Goal: Information Seeking & Learning: Learn about a topic

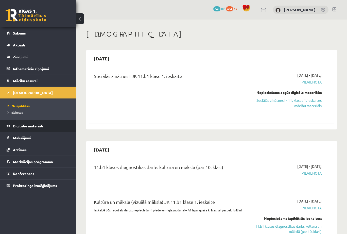
click at [23, 121] on link "Digitālie materiāli" at bounding box center [38, 126] width 63 height 12
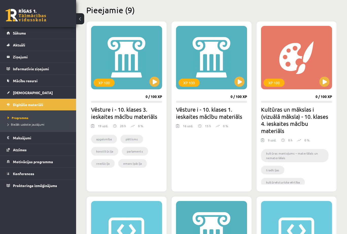
scroll to position [132, 0]
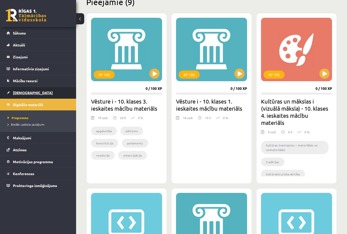
click at [21, 95] on link "[DEMOGRAPHIC_DATA]" at bounding box center [38, 93] width 63 height 12
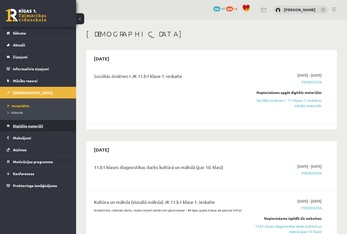
click at [30, 127] on span "Digitālie materiāli" at bounding box center [28, 126] width 30 height 5
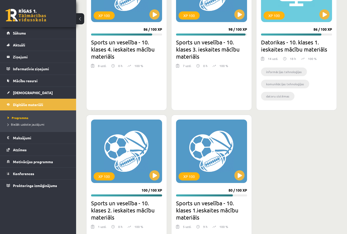
scroll to position [817, 0]
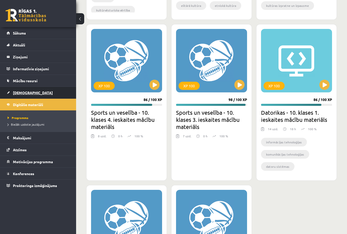
click at [21, 91] on span "[DEMOGRAPHIC_DATA]" at bounding box center [33, 92] width 40 height 5
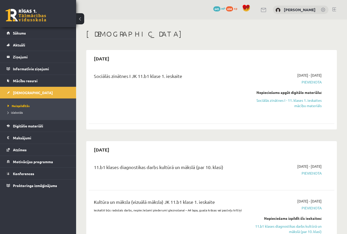
click at [17, 110] on li "Izlabotās" at bounding box center [39, 112] width 63 height 7
click at [16, 112] on span "Izlabotās" at bounding box center [17, 112] width 18 height 4
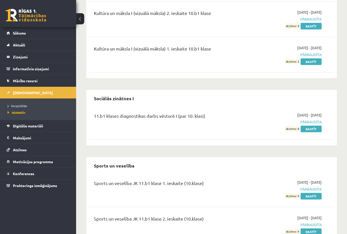
scroll to position [304, 0]
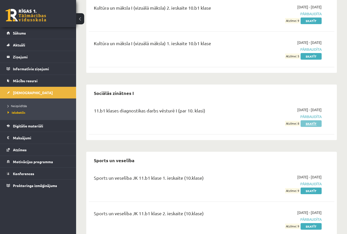
click at [299, 120] on link "Skatīt" at bounding box center [311, 123] width 21 height 7
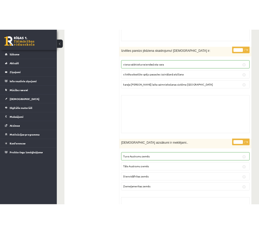
scroll to position [3467, 0]
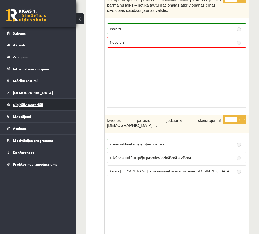
click at [31, 108] on link "Digitālie materiāli" at bounding box center [38, 105] width 63 height 12
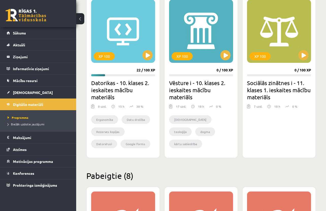
scroll to position [488, 0]
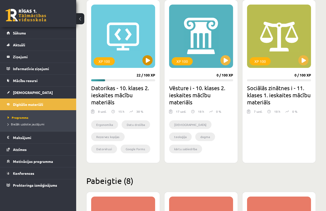
click at [138, 41] on div "XP 100" at bounding box center [123, 36] width 64 height 63
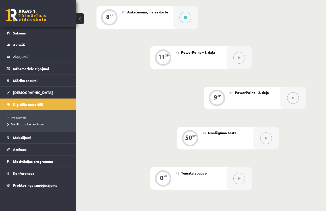
scroll to position [304, 0]
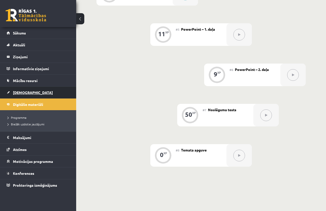
click at [20, 94] on span "[DEMOGRAPHIC_DATA]" at bounding box center [33, 92] width 40 height 5
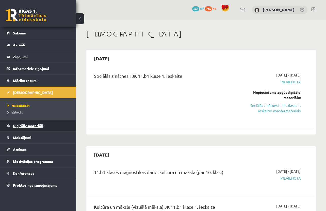
click at [22, 124] on span "Digitālie materiāli" at bounding box center [28, 126] width 30 height 5
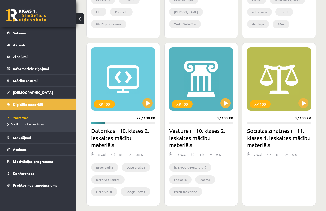
scroll to position [457, 0]
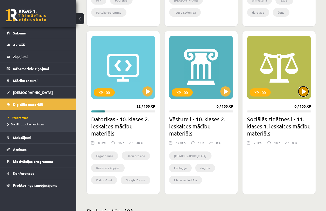
click at [304, 95] on button at bounding box center [303, 92] width 10 height 10
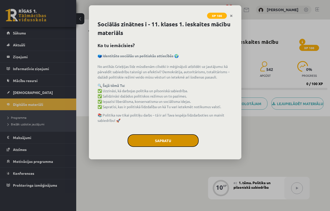
click at [176, 138] on button "Sapratu" at bounding box center [162, 140] width 71 height 13
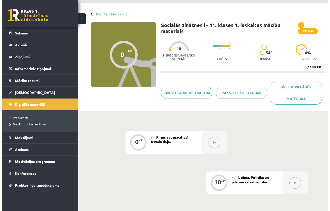
scroll to position [25, 0]
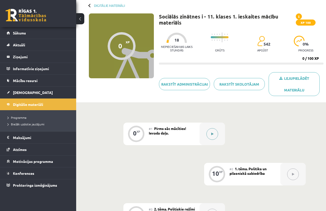
click at [212, 136] on button at bounding box center [212, 134] width 12 height 12
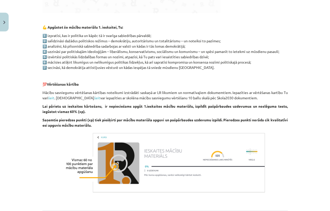
scroll to position [298, 0]
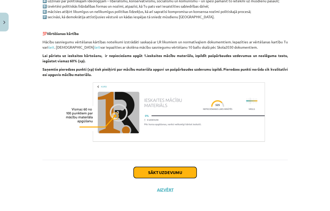
click at [182, 173] on button "Sākt uzdevumu" at bounding box center [164, 172] width 63 height 11
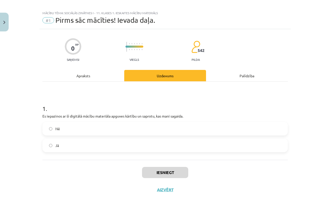
click at [113, 144] on label "Jā" at bounding box center [165, 145] width 244 height 13
click at [166, 172] on button "Iesniegt" at bounding box center [165, 172] width 46 height 11
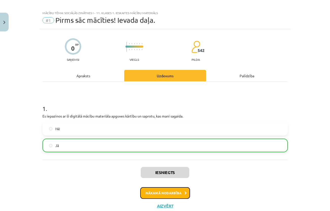
click at [168, 192] on button "Nākamā nodarbība" at bounding box center [165, 193] width 50 height 12
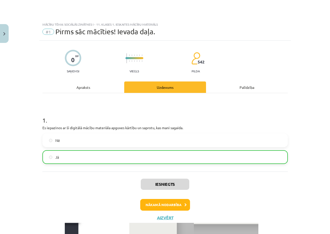
scroll to position [13, 0]
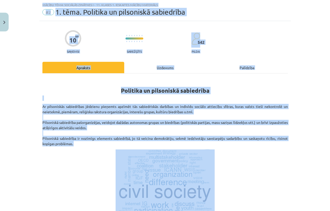
drag, startPoint x: 256, startPoint y: 211, endPoint x: 258, endPoint y: 216, distance: 5.5
click at [258, 186] on html "0 Dāvanas 646 mP 716 xp [PERSON_NAME] Sākums Aktuāli Kā mācīties eSKOLĀ Kontakt…" at bounding box center [165, 80] width 330 height 211
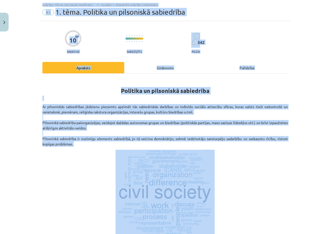
click at [303, 43] on div "Mācību tēma: Sociālās zinātnes i - 11. klases 1. ieskaites mācību materiāls #2 …" at bounding box center [165, 117] width 330 height 234
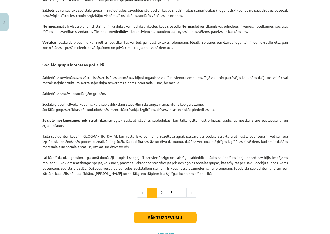
scroll to position [735, 0]
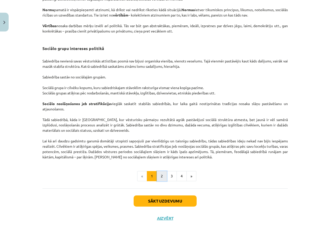
click at [157, 179] on button "2" at bounding box center [162, 176] width 10 height 10
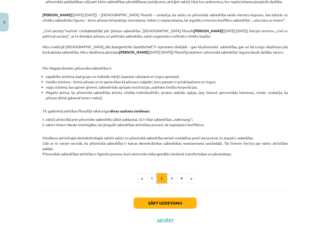
scroll to position [167, 0]
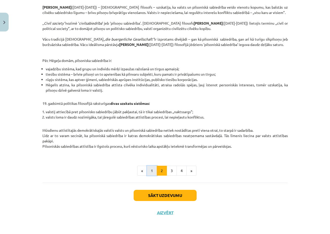
click at [153, 173] on button "1" at bounding box center [152, 171] width 10 height 10
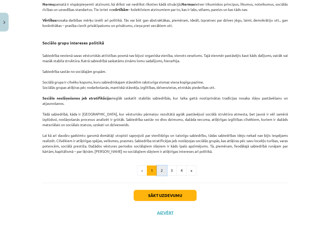
click at [160, 173] on button "2" at bounding box center [162, 170] width 10 height 10
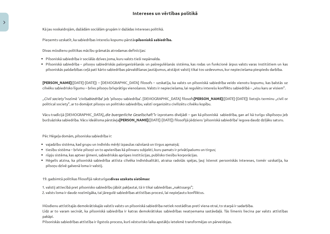
scroll to position [86, 0]
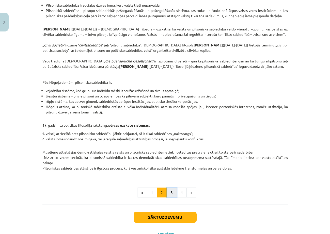
click at [168, 196] on button "3" at bounding box center [171, 192] width 10 height 10
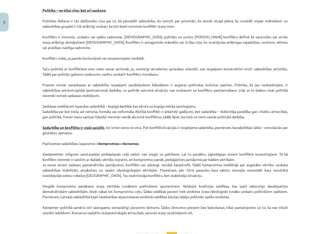
scroll to position [557, 0]
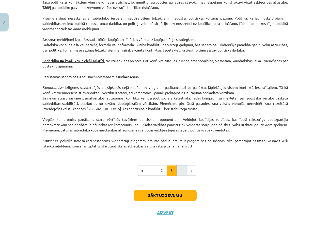
click at [179, 172] on button "4" at bounding box center [181, 170] width 10 height 10
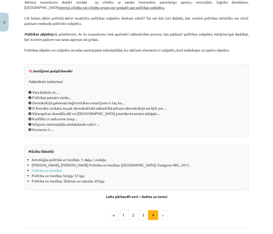
scroll to position [533, 0]
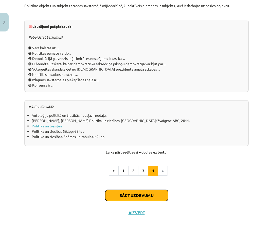
click at [143, 197] on button "Sākt uzdevumu" at bounding box center [136, 195] width 63 height 11
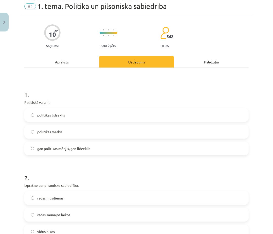
scroll to position [13, 0]
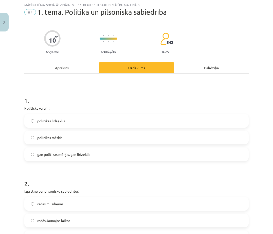
click at [135, 133] on label "politikas mērķis" at bounding box center [137, 137] width 224 height 13
click at [72, 154] on span "gan politikas mērķis, gan līdzeklis" at bounding box center [63, 154] width 53 height 5
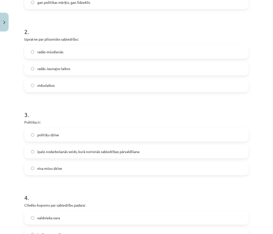
scroll to position [165, 0]
click at [142, 152] on label "īpašs nodarbošanās veids, kurā norisinās sabiedrības pārvaldīšana" at bounding box center [137, 151] width 224 height 13
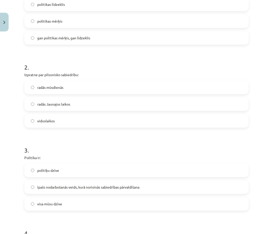
scroll to position [128, 0]
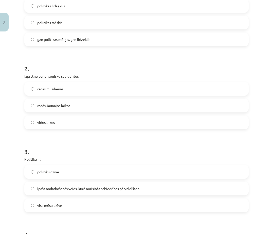
click at [130, 125] on label "viduslaikos" at bounding box center [137, 122] width 224 height 13
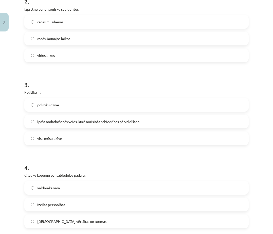
scroll to position [204, 0]
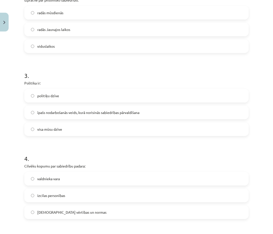
click at [118, 210] on label "[DEMOGRAPHIC_DATA] vērtības un normas" at bounding box center [137, 212] width 224 height 13
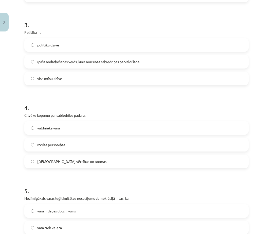
scroll to position [305, 0]
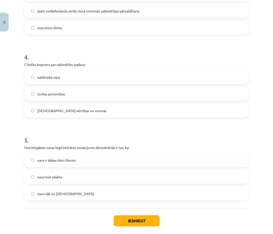
click at [108, 159] on label "vara ir dabas dots likums" at bounding box center [137, 160] width 224 height 13
click at [65, 176] on label "vara tiek vēlēta" at bounding box center [137, 176] width 224 height 13
click at [151, 211] on button "Iesniegt" at bounding box center [137, 220] width 46 height 11
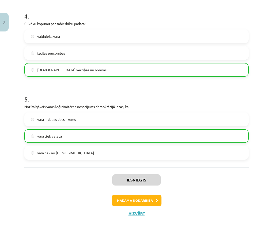
scroll to position [347, 0]
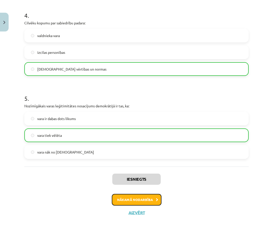
click at [143, 200] on button "Nākamā nodarbība" at bounding box center [137, 200] width 50 height 12
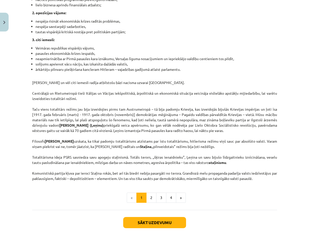
scroll to position [1198, 0]
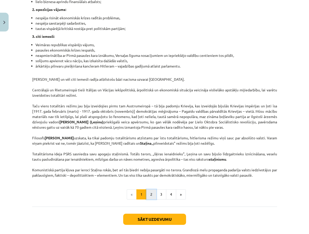
click at [151, 199] on button "2" at bounding box center [151, 194] width 10 height 10
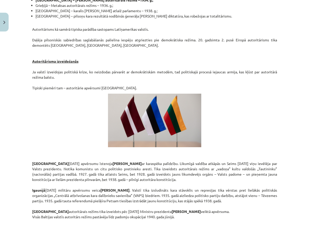
scroll to position [777, 0]
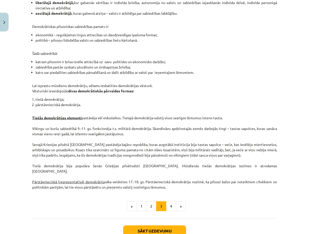
scroll to position [417, 0]
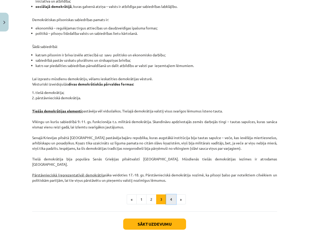
click at [169, 194] on button "4" at bounding box center [171, 199] width 10 height 10
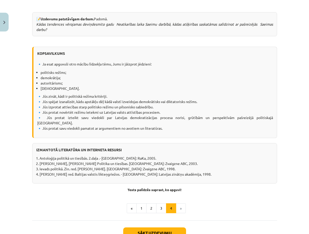
scroll to position [595, 0]
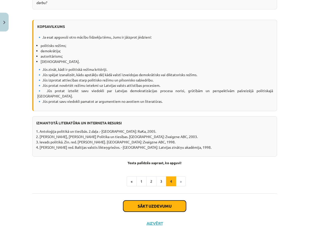
click at [172, 200] on button "Sākt uzdevumu" at bounding box center [154, 205] width 63 height 11
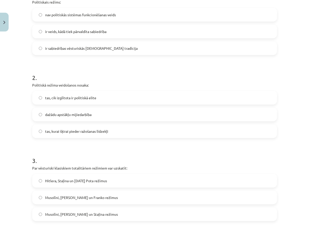
scroll to position [13, 0]
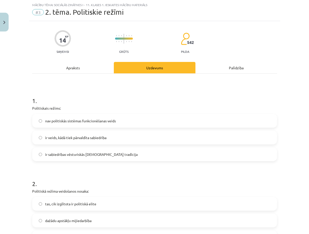
click at [114, 135] on label "ir veids, kādā tiek pārvaldīta sabiedrība" at bounding box center [155, 137] width 244 height 13
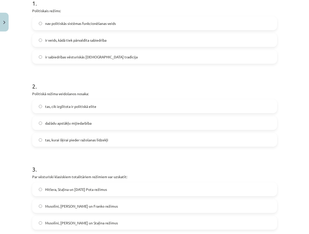
scroll to position [114, 0]
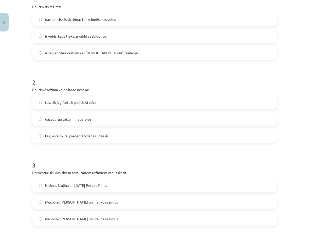
click at [96, 116] on label "dažādu apstākļu mijiedarbība" at bounding box center [155, 119] width 244 height 13
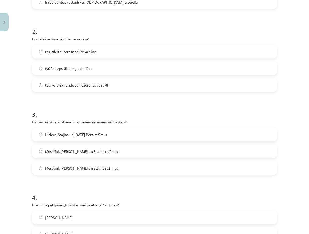
scroll to position [190, 0]
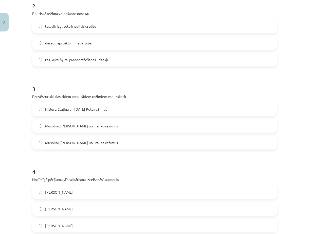
click at [79, 144] on span "Musolīni, [PERSON_NAME] un Staļina režīmus" at bounding box center [81, 142] width 73 height 5
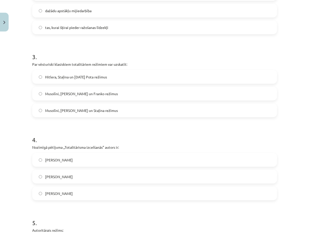
scroll to position [241, 0]
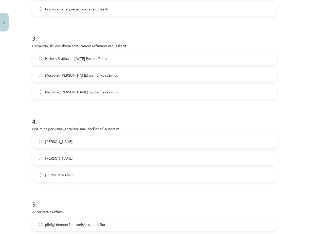
click at [100, 157] on label "[PERSON_NAME]" at bounding box center [155, 158] width 244 height 13
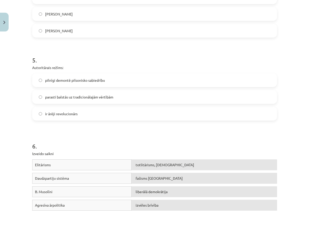
scroll to position [393, 0]
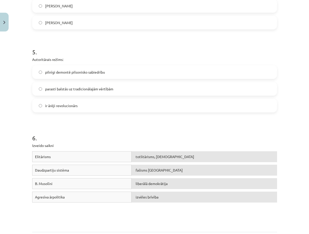
click at [79, 85] on label "parasti balstās uz tradicionālajām vērtībām" at bounding box center [155, 88] width 244 height 13
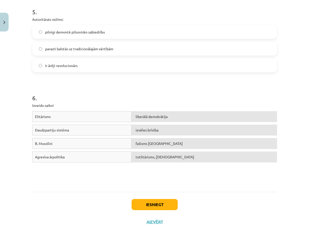
scroll to position [442, 0]
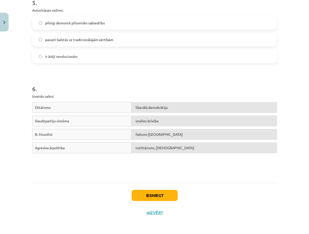
click at [150, 190] on div "Iesniegt Aizvērt" at bounding box center [154, 201] width 245 height 36
click at [157, 196] on button "Iesniegt" at bounding box center [155, 195] width 46 height 11
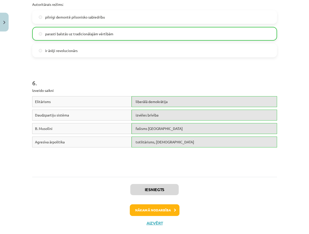
scroll to position [459, 0]
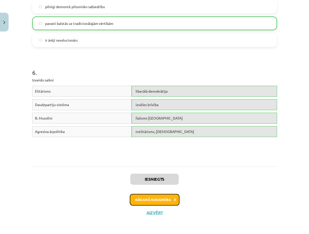
click at [169, 199] on button "Nākamā nodarbība" at bounding box center [155, 200] width 50 height 12
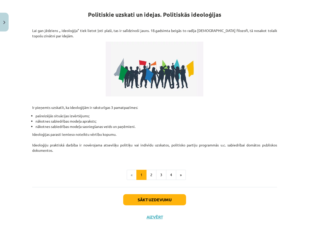
scroll to position [38, 0]
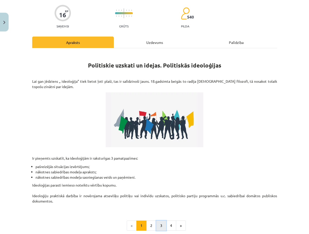
click at [156, 211] on button "3" at bounding box center [161, 225] width 10 height 10
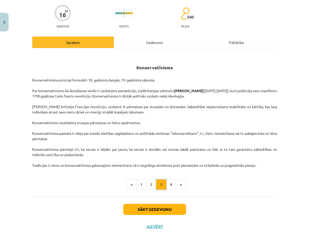
scroll to position [52, 0]
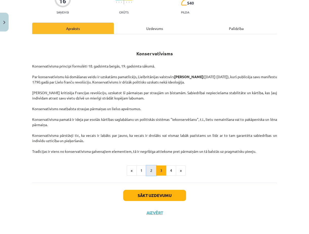
click at [147, 170] on button "2" at bounding box center [151, 170] width 10 height 10
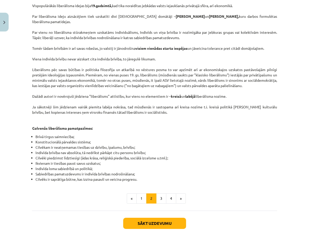
scroll to position [225, 0]
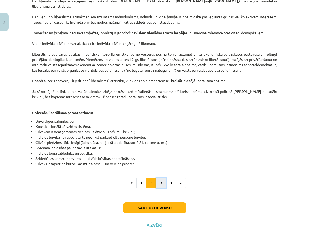
click at [161, 181] on button "3" at bounding box center [161, 183] width 10 height 10
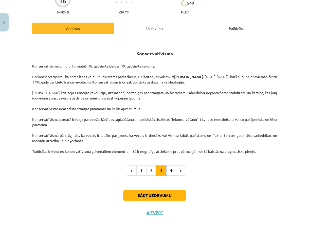
scroll to position [52, 0]
click at [168, 172] on button "4" at bounding box center [171, 170] width 10 height 10
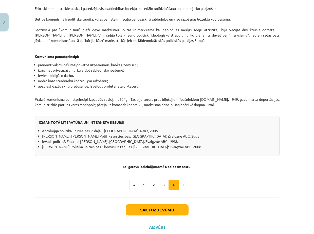
scroll to position [376, 0]
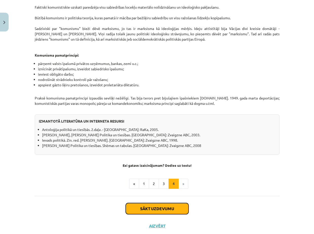
click at [164, 203] on button "Sākt uzdevumu" at bounding box center [157, 208] width 63 height 11
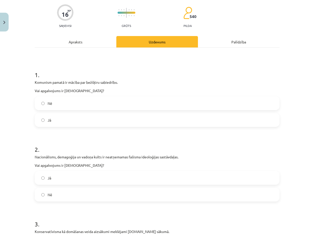
scroll to position [51, 0]
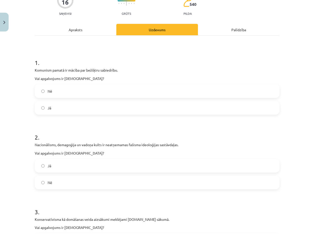
click at [77, 105] on label "Jā" at bounding box center [157, 107] width 244 height 13
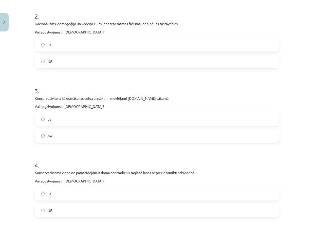
scroll to position [178, 0]
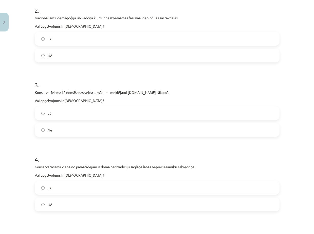
click at [58, 130] on label "Nē" at bounding box center [157, 130] width 244 height 13
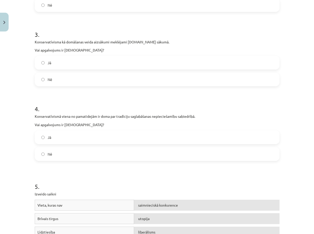
scroll to position [228, 0]
click at [74, 141] on label "Jā" at bounding box center [157, 137] width 244 height 13
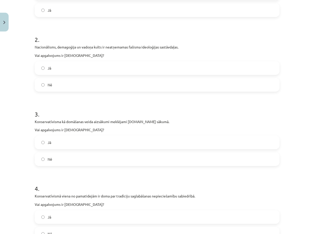
scroll to position [127, 0]
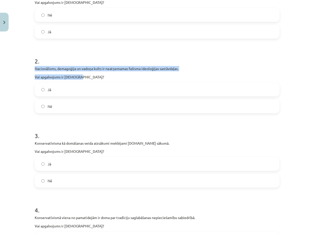
drag, startPoint x: 33, startPoint y: 68, endPoint x: 117, endPoint y: 70, distance: 84.0
click at [178, 74] on div "Nacionālisms, demagoģija un vadoņa kults ir neatņemamas fašisma ideoloģijas sas…" at bounding box center [157, 73] width 245 height 14
copy div "Nacionālisms, demagoģija un vadoņa kults ir neatņemamas fašisma ideoloģijas sas…"
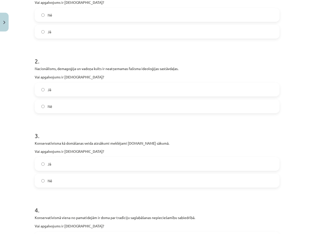
click at [91, 108] on label "Nē" at bounding box center [157, 106] width 244 height 13
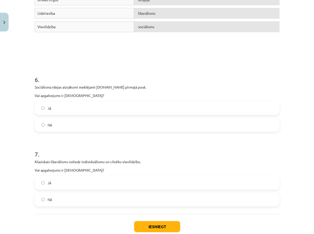
scroll to position [427, 0]
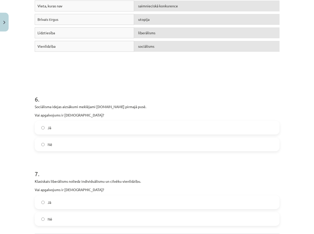
click at [89, 128] on label "Jā" at bounding box center [157, 127] width 244 height 13
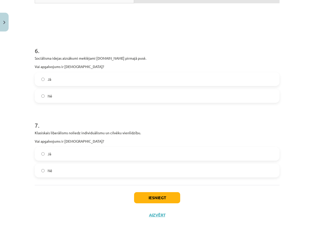
scroll to position [478, 0]
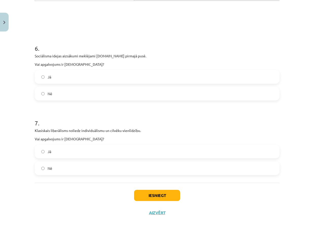
click at [65, 169] on label "Nē" at bounding box center [157, 168] width 244 height 13
drag, startPoint x: 166, startPoint y: 192, endPoint x: 177, endPoint y: 181, distance: 14.7
click at [166, 191] on button "Iesniegt" at bounding box center [157, 195] width 46 height 11
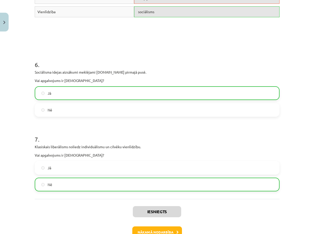
scroll to position [464, 0]
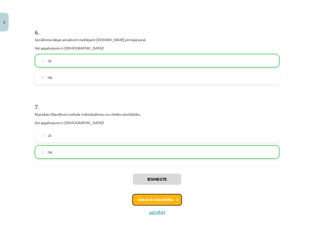
click at [168, 201] on button "Nākamā nodarbība" at bounding box center [157, 200] width 50 height 12
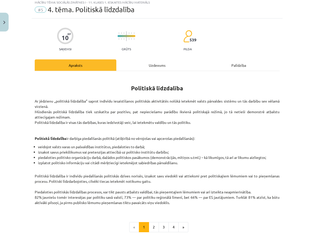
scroll to position [13, 0]
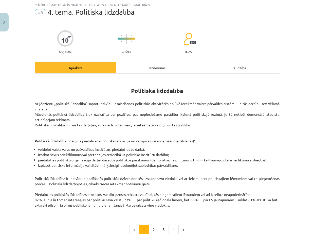
drag, startPoint x: 292, startPoint y: 97, endPoint x: 295, endPoint y: 100, distance: 4.1
click at [292, 97] on div "Mācību tēma: Sociālās zinātnes i - 11. klases 1. ieskaites mācību materiāls #5 …" at bounding box center [157, 117] width 314 height 234
click at [153, 211] on button "2" at bounding box center [154, 230] width 10 height 10
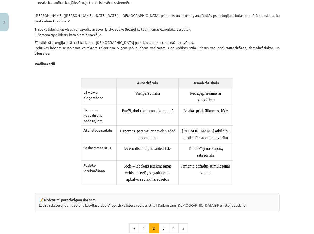
scroll to position [311, 0]
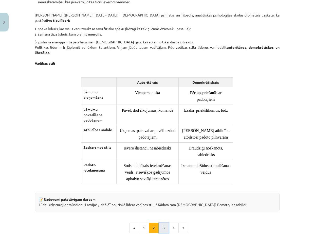
click at [163, 211] on button "3" at bounding box center [164, 228] width 10 height 10
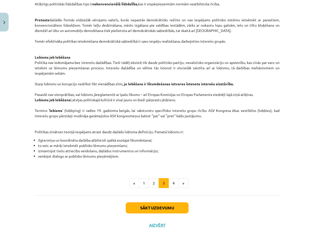
scroll to position [236, 0]
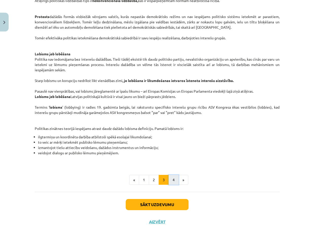
click at [173, 180] on button "4" at bounding box center [174, 180] width 10 height 10
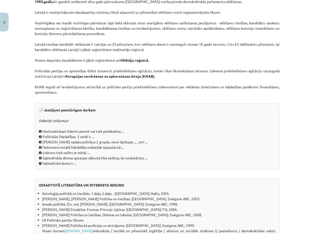
scroll to position [324, 0]
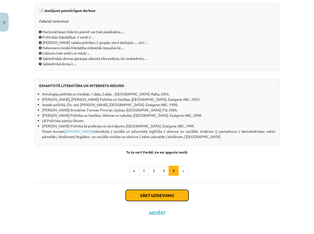
click at [155, 196] on button "Sākt uzdevumu" at bounding box center [157, 195] width 63 height 11
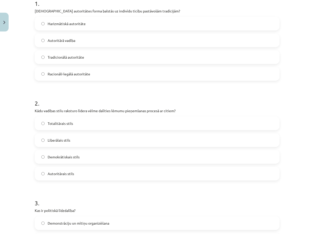
scroll to position [59, 0]
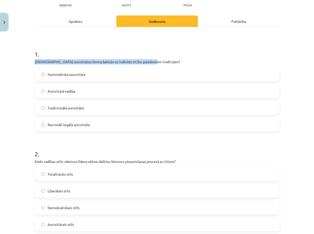
drag, startPoint x: 33, startPoint y: 62, endPoint x: 165, endPoint y: 63, distance: 132.4
click at [165, 63] on p "[DEMOGRAPHIC_DATA] autoritātes forma balstās uz indivīdu ticību pastāvošām trad…" at bounding box center [157, 61] width 245 height 5
copy p "[DEMOGRAPHIC_DATA] autoritātes forma balstās uz indivīdu ticību pastāvošām trad…"
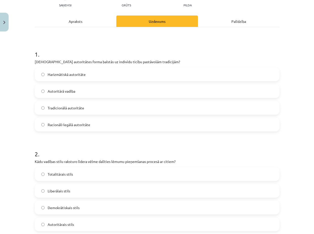
click at [92, 109] on label "Tradicionālā autoritāte" at bounding box center [157, 107] width 244 height 13
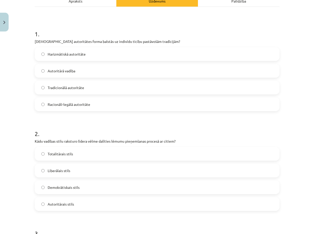
scroll to position [135, 0]
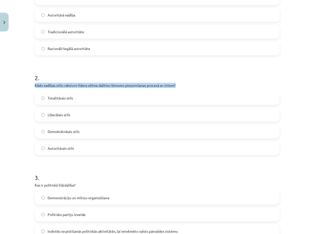
drag, startPoint x: 33, startPoint y: 84, endPoint x: 179, endPoint y: 86, distance: 146.1
click at [179, 86] on p "Kādu vadības stilu raksturo līdera vēlme dalīties lēmumu pieņemšanas procesā ar…" at bounding box center [157, 85] width 245 height 5
copy p "Kādu vadības stilu raksturo līdera vēlme dalīties lēmumu pieņemšanas procesā ar…"
click at [193, 73] on h1 "2 ." at bounding box center [157, 73] width 245 height 16
drag, startPoint x: 113, startPoint y: 131, endPoint x: 119, endPoint y: 138, distance: 9.0
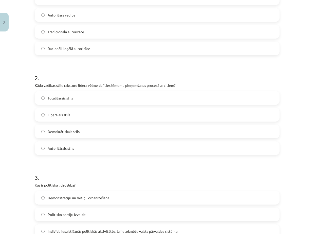
click at [113, 131] on label "Demokrātiskais stils" at bounding box center [157, 131] width 244 height 13
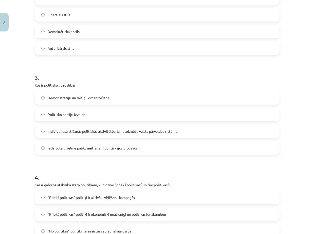
scroll to position [237, 0]
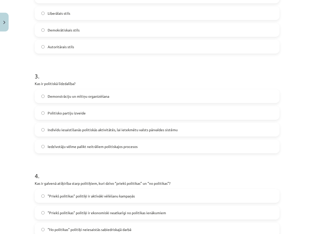
click at [123, 130] on span "Indivīdu iesaistīšanās politiskās aktivitātēs, lai ietekmētu valsts pārvaldes s…" at bounding box center [113, 129] width 130 height 5
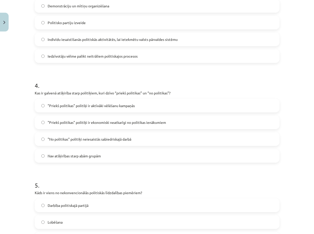
scroll to position [338, 0]
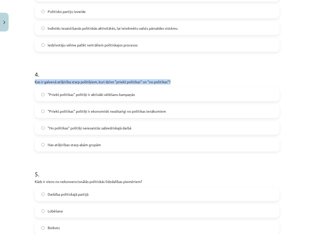
drag, startPoint x: 33, startPoint y: 81, endPoint x: 169, endPoint y: 80, distance: 136.7
click at [172, 80] on p "Kas ir galvenā atšķirība starp politiķiem, kuri dzīvo “priekš politikas” un “no…" at bounding box center [157, 81] width 245 height 5
copy p "Kas ir galvenā atšķirība starp politiķiem, kuri dzīvo “priekš politikas” un “no…"
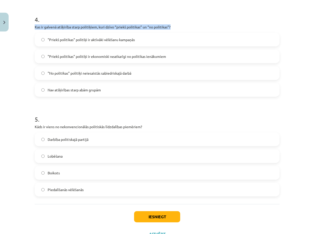
scroll to position [364, 0]
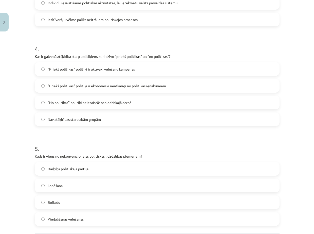
click at [102, 87] on span ""Priekš politikas" politiķi ir ekonomiski neatkarīgi no politikas ienākumiem" at bounding box center [107, 85] width 118 height 5
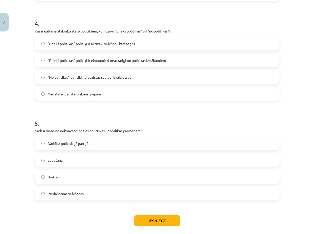
click at [83, 174] on label "Boikots" at bounding box center [157, 176] width 244 height 13
drag, startPoint x: 163, startPoint y: 219, endPoint x: 231, endPoint y: 193, distance: 72.6
click at [163, 211] on button "Iesniegt" at bounding box center [157, 220] width 46 height 11
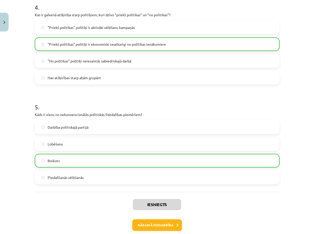
scroll to position [431, 0]
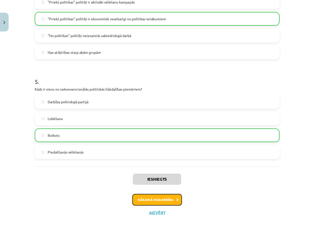
click at [169, 200] on button "Nākamā nodarbība" at bounding box center [157, 200] width 50 height 12
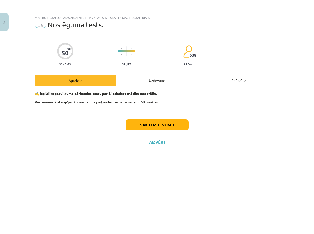
scroll to position [0, 0]
click at [161, 125] on button "Sākt uzdevumu" at bounding box center [157, 124] width 63 height 11
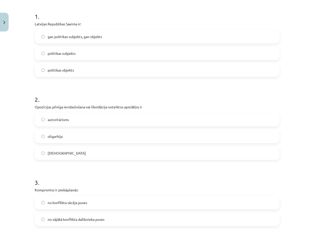
scroll to position [35, 0]
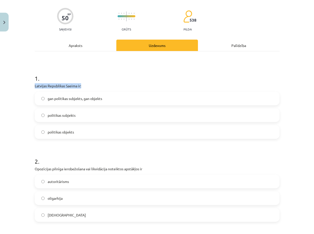
drag, startPoint x: 33, startPoint y: 85, endPoint x: 80, endPoint y: 87, distance: 47.0
click at [80, 87] on p "Latvijas Republikas Saeima ir:" at bounding box center [157, 85] width 245 height 5
copy p "Latvijas Republikas Saeima ir:"
click at [93, 114] on label "politikas subjekts" at bounding box center [157, 115] width 244 height 13
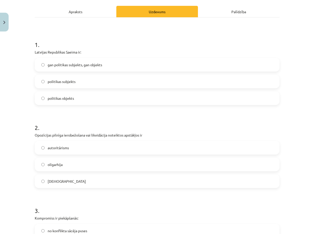
scroll to position [111, 0]
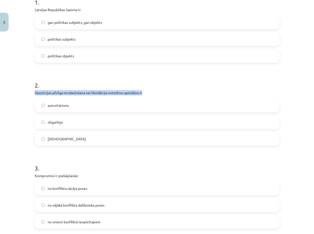
drag, startPoint x: 33, startPoint y: 92, endPoint x: 142, endPoint y: 94, distance: 108.6
click at [142, 94] on p "Opozīcijas pilnīga ierobežošana vai likvidācija noteiktos apstākļos ir" at bounding box center [157, 92] width 245 height 5
copy p "Opozīcijas pilnīga ierobežošana vai likvidācija noteiktos apstākļos ir"
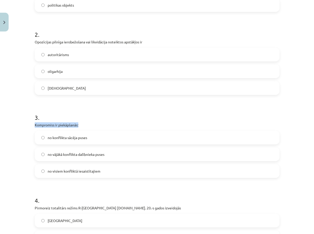
drag, startPoint x: 33, startPoint y: 125, endPoint x: 77, endPoint y: 125, distance: 44.4
click at [77, 125] on p "Kompromiss ir piekāpšanās:" at bounding box center [157, 124] width 245 height 5
copy p "Kompromiss ir piekāpšanās:"
click at [100, 172] on label "no visiem konfliktā iesaistītajiem" at bounding box center [157, 171] width 244 height 13
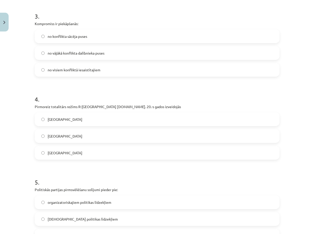
scroll to position [263, 0]
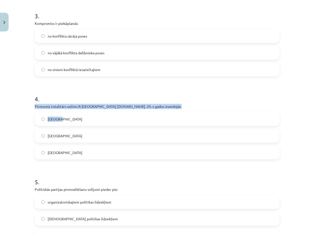
drag, startPoint x: 33, startPoint y: 106, endPoint x: 140, endPoint y: 110, distance: 106.4
click at [140, 110] on div "4 . Pirmoreiz totalitārs režīms R-[GEOGRAPHIC_DATA] [DOMAIN_NAME]. 20.-s gados …" at bounding box center [157, 123] width 245 height 73
click at [125, 110] on div "4 . Pirmoreiz totalitārs režīms R-[GEOGRAPHIC_DATA] [DOMAIN_NAME]. 20.-s gados …" at bounding box center [157, 123] width 245 height 73
drag, startPoint x: 33, startPoint y: 106, endPoint x: 139, endPoint y: 108, distance: 105.1
click at [139, 108] on p "Pirmoreiz totalitārs režīms R-[GEOGRAPHIC_DATA] [DOMAIN_NAME]. 20.-s gados izve…" at bounding box center [157, 106] width 245 height 5
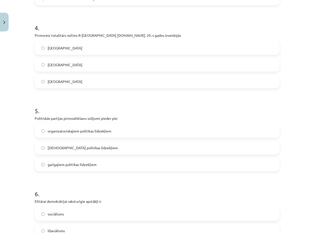
scroll to position [339, 0]
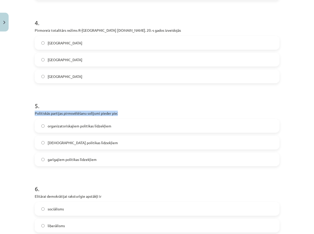
drag, startPoint x: 33, startPoint y: 113, endPoint x: 116, endPoint y: 113, distance: 83.0
click at [116, 113] on p "Politiskās partijas pirmsvēlēšanu solījumi pieder pie:" at bounding box center [157, 113] width 245 height 5
copy p "Politiskās partijas pirmsvēlēšanu solījumi pieder pie:"
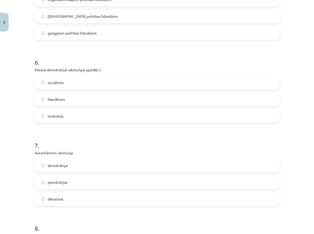
scroll to position [466, 0]
click at [80, 163] on label "demokrātijai" at bounding box center [157, 165] width 244 height 13
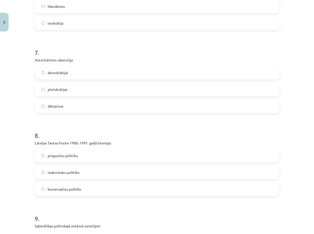
scroll to position [568, 0]
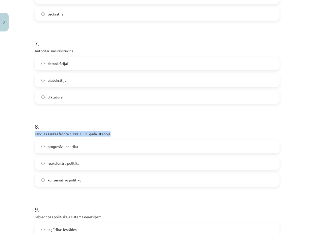
drag, startPoint x: 33, startPoint y: 134, endPoint x: 109, endPoint y: 135, distance: 75.6
click at [109, 135] on p "Latvijas Tautas fronte 1988.-1991. gadā īstenoja:" at bounding box center [157, 133] width 245 height 5
copy p "Latvijas Tautas fronte 1988.-1991. gadā īstenoja"
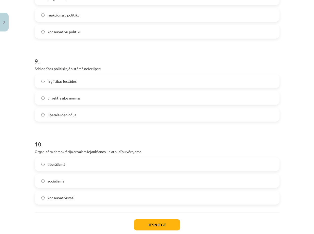
scroll to position [745, 0]
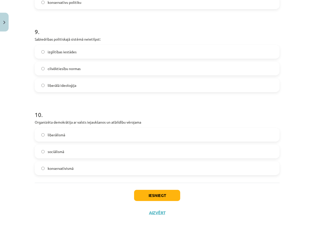
click at [35, 121] on p "Organizēta demokrātija ar valsts iejaukšanos un atbildību vērojama" at bounding box center [157, 121] width 245 height 5
drag, startPoint x: 33, startPoint y: 121, endPoint x: 140, endPoint y: 124, distance: 107.1
click at [140, 124] on p "Organizēta demokrātija ar valsts iejaukšanos un atbildību vērojama" at bounding box center [157, 121] width 245 height 5
copy p "Organizēta demokrātija ar valsts iejaukšanos un atbildību vērojama"
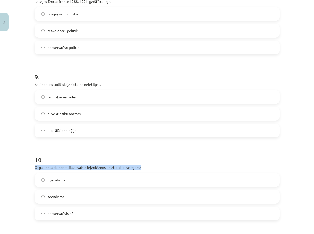
scroll to position [695, 0]
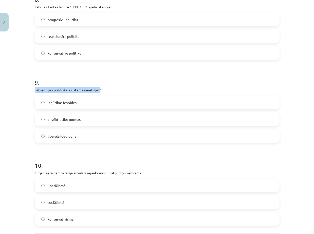
drag, startPoint x: 33, startPoint y: 90, endPoint x: 98, endPoint y: 91, distance: 64.7
click at [98, 91] on p "Sabiedrības politiskajā sistēmā neietilpst:" at bounding box center [157, 89] width 245 height 5
click at [82, 99] on label "izglītības iestādes" at bounding box center [157, 102] width 244 height 13
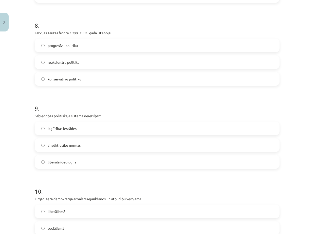
scroll to position [644, 0]
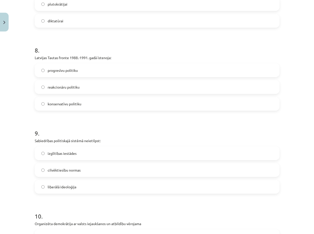
click at [78, 106] on span "konservatīvu politiku" at bounding box center [65, 103] width 34 height 5
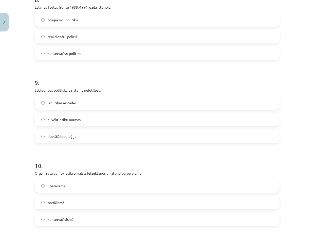
scroll to position [695, 0]
drag, startPoint x: 33, startPoint y: 172, endPoint x: 125, endPoint y: 173, distance: 91.1
click at [125, 173] on p "Organizēta demokrātija ar valsts iejaukšanos un atbildību vērojama" at bounding box center [157, 172] width 245 height 5
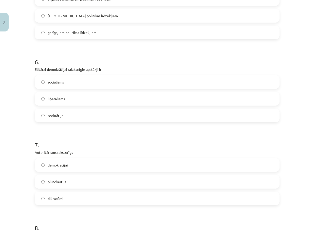
scroll to position [441, 0]
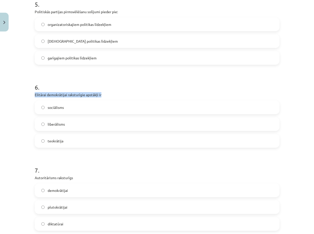
drag, startPoint x: 33, startPoint y: 94, endPoint x: 99, endPoint y: 93, distance: 66.2
click at [99, 93] on p "Elitārai demokrātijai raksturīgie apstākļi ir" at bounding box center [157, 94] width 245 height 5
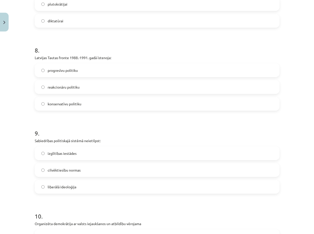
scroll to position [745, 0]
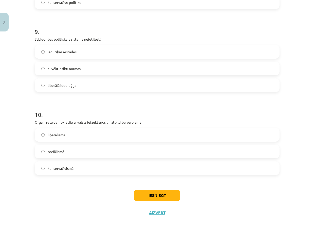
click at [71, 201] on div "Iesniegt Aizvērt" at bounding box center [157, 201] width 245 height 36
drag, startPoint x: 110, startPoint y: 223, endPoint x: 108, endPoint y: 230, distance: 6.6
click at [108, 211] on div "Mācību tēma: Sociālās zinātnes i - 11. klases 1. ieskaites mācību materiāls #6 …" at bounding box center [157, 117] width 314 height 234
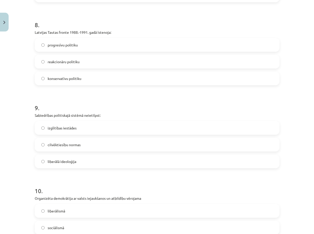
scroll to position [695, 0]
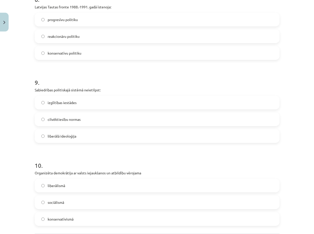
click at [59, 202] on span "sociālismā" at bounding box center [56, 202] width 16 height 5
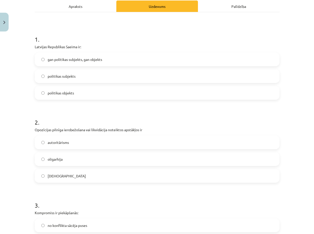
scroll to position [76, 0]
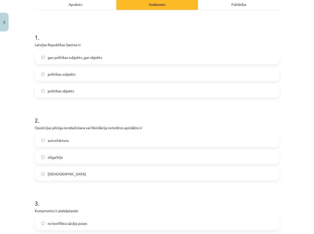
click at [62, 137] on label "autoritārisms" at bounding box center [157, 140] width 244 height 13
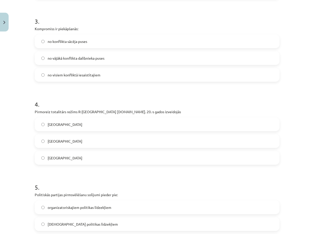
scroll to position [228, 0]
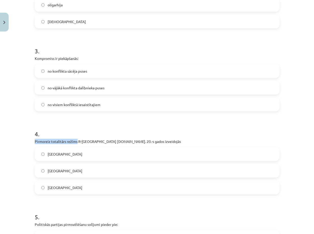
drag, startPoint x: 33, startPoint y: 141, endPoint x: 75, endPoint y: 141, distance: 41.6
click at [75, 141] on p "Pirmoreiz totalitārs režīms R-[GEOGRAPHIC_DATA] [DOMAIN_NAME]. 20.-s gados izve…" at bounding box center [157, 141] width 245 height 5
click at [223, 211] on h1 "5 ." at bounding box center [157, 212] width 245 height 16
click at [71, 186] on label "[GEOGRAPHIC_DATA]" at bounding box center [157, 187] width 244 height 13
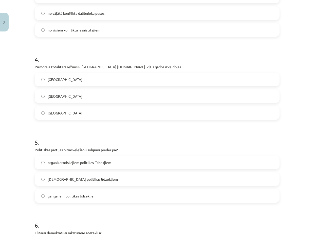
scroll to position [304, 0]
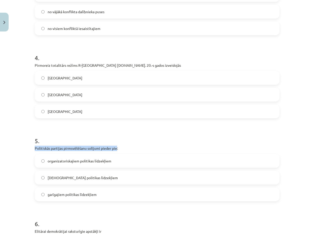
drag, startPoint x: 33, startPoint y: 148, endPoint x: 115, endPoint y: 148, distance: 81.9
click at [115, 148] on p "Politiskās partijas pirmsvēlēšanu solījumi pieder pie:" at bounding box center [157, 148] width 245 height 5
drag, startPoint x: 47, startPoint y: 161, endPoint x: 110, endPoint y: 162, distance: 63.7
click at [110, 162] on label "organizatoriskajiem politikas līdzekļiem" at bounding box center [157, 161] width 244 height 13
drag, startPoint x: 33, startPoint y: 148, endPoint x: 115, endPoint y: 149, distance: 81.9
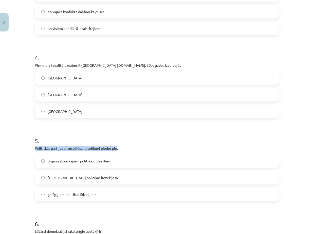
click at [115, 149] on p "Politiskās partijas pirmsvēlēšanu solījumi pieder pie:" at bounding box center [157, 148] width 245 height 5
click at [135, 203] on form "1 . Latvijas Republikas Saeima ir: gan politikas subjekts, gan objekts politika…" at bounding box center [157, 206] width 245 height 819
drag, startPoint x: 65, startPoint y: 149, endPoint x: 98, endPoint y: 150, distance: 32.5
click at [98, 150] on p "Politiskās partijas pirmsvēlēšanu solījumi pieder pie:" at bounding box center [157, 148] width 245 height 5
click at [160, 131] on h1 "5 ." at bounding box center [157, 136] width 245 height 16
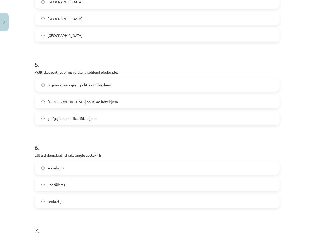
scroll to position [457, 0]
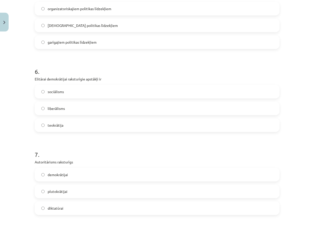
click at [67, 125] on label "teokrātija" at bounding box center [157, 125] width 244 height 13
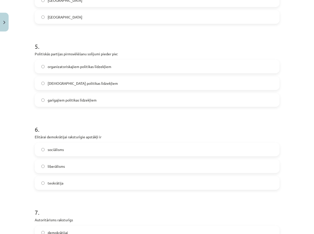
scroll to position [381, 0]
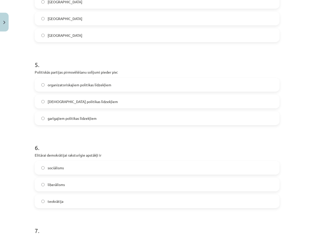
click at [92, 120] on span "garīgajiem politikas līdzekļiem" at bounding box center [72, 118] width 49 height 5
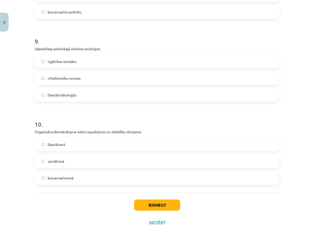
scroll to position [745, 0]
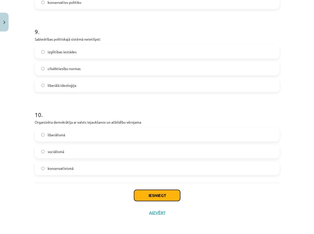
click at [164, 196] on button "Iesniegt" at bounding box center [157, 195] width 46 height 11
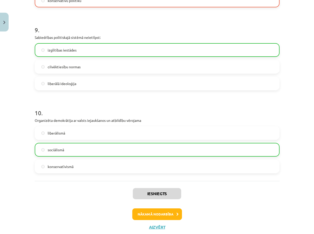
scroll to position [762, 0]
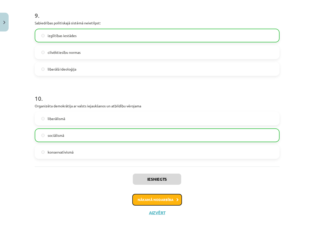
click at [162, 200] on button "Nākamā nodarbība" at bounding box center [157, 200] width 50 height 12
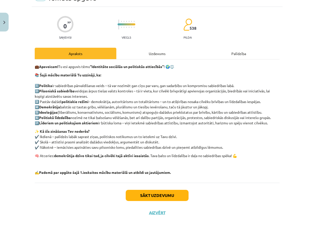
scroll to position [13, 0]
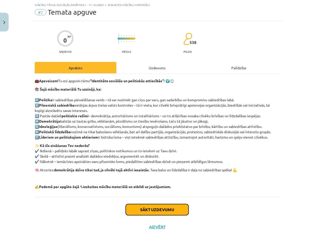
click at [163, 208] on button "Sākt uzdevumu" at bounding box center [157, 209] width 63 height 11
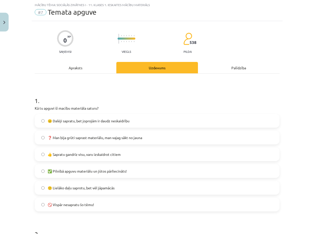
click at [124, 122] on span "😐 Dalēji sapratu, bet joprojām ir daudz neskaidrību" at bounding box center [89, 120] width 82 height 5
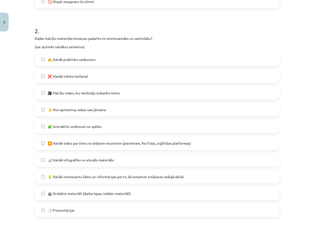
scroll to position [241, 0]
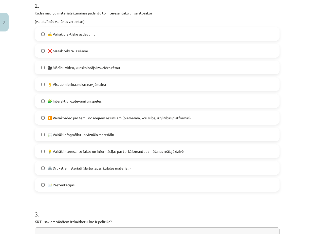
click at [73, 83] on span "👌 Viss apmierina, nekas nav jāmaina" at bounding box center [77, 84] width 58 height 5
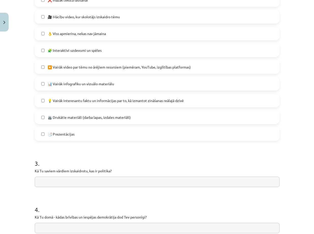
scroll to position [342, 0]
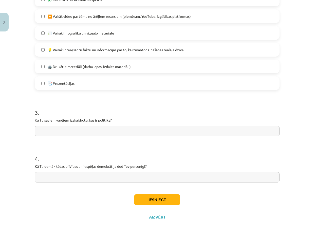
click at [136, 130] on input "text" at bounding box center [157, 131] width 245 height 10
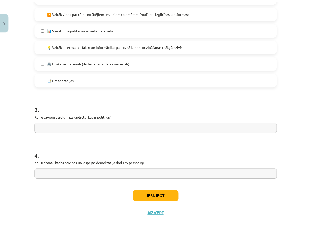
scroll to position [347, 0]
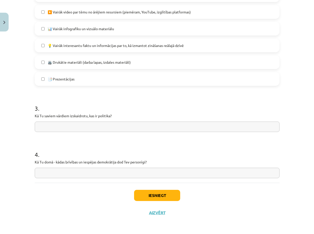
click at [53, 172] on input "text" at bounding box center [157, 173] width 245 height 10
click at [73, 126] on input "text" at bounding box center [157, 127] width 245 height 10
type input "**********"
click at [78, 168] on input "text" at bounding box center [157, 173] width 245 height 10
type input "**********"
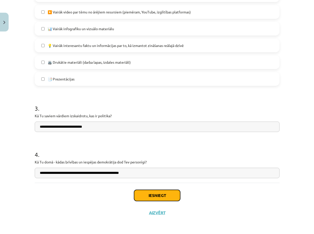
click at [162, 197] on button "Iesniegt" at bounding box center [157, 195] width 46 height 11
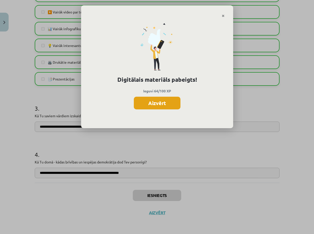
click at [167, 104] on button "Aizvērt" at bounding box center [157, 103] width 47 height 13
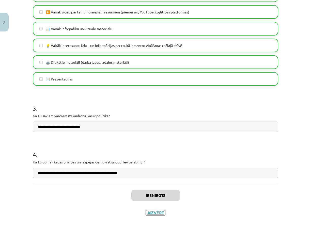
click at [159, 211] on button "Aizvērt" at bounding box center [155, 212] width 19 height 5
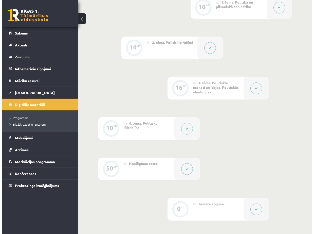
scroll to position [268, 0]
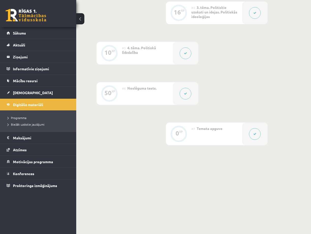
click at [213, 131] on div "#7 Temata apguve" at bounding box center [216, 134] width 51 height 23
click at [146, 90] on span "Noslēguma tests." at bounding box center [141, 88] width 29 height 5
click at [185, 95] on button at bounding box center [185, 94] width 12 height 12
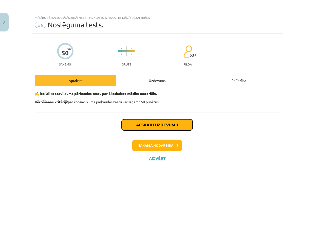
click at [173, 121] on button "Apskatīt uzdevumu" at bounding box center [157, 124] width 71 height 11
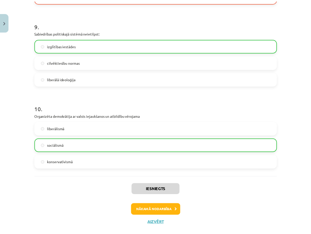
scroll to position [756, 0]
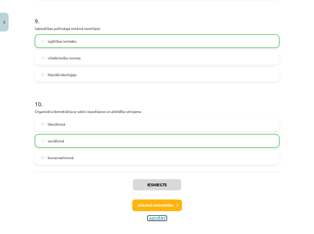
click at [153, 211] on button "Aizvērt" at bounding box center [157, 218] width 19 height 5
